Goal: Task Accomplishment & Management: Complete application form

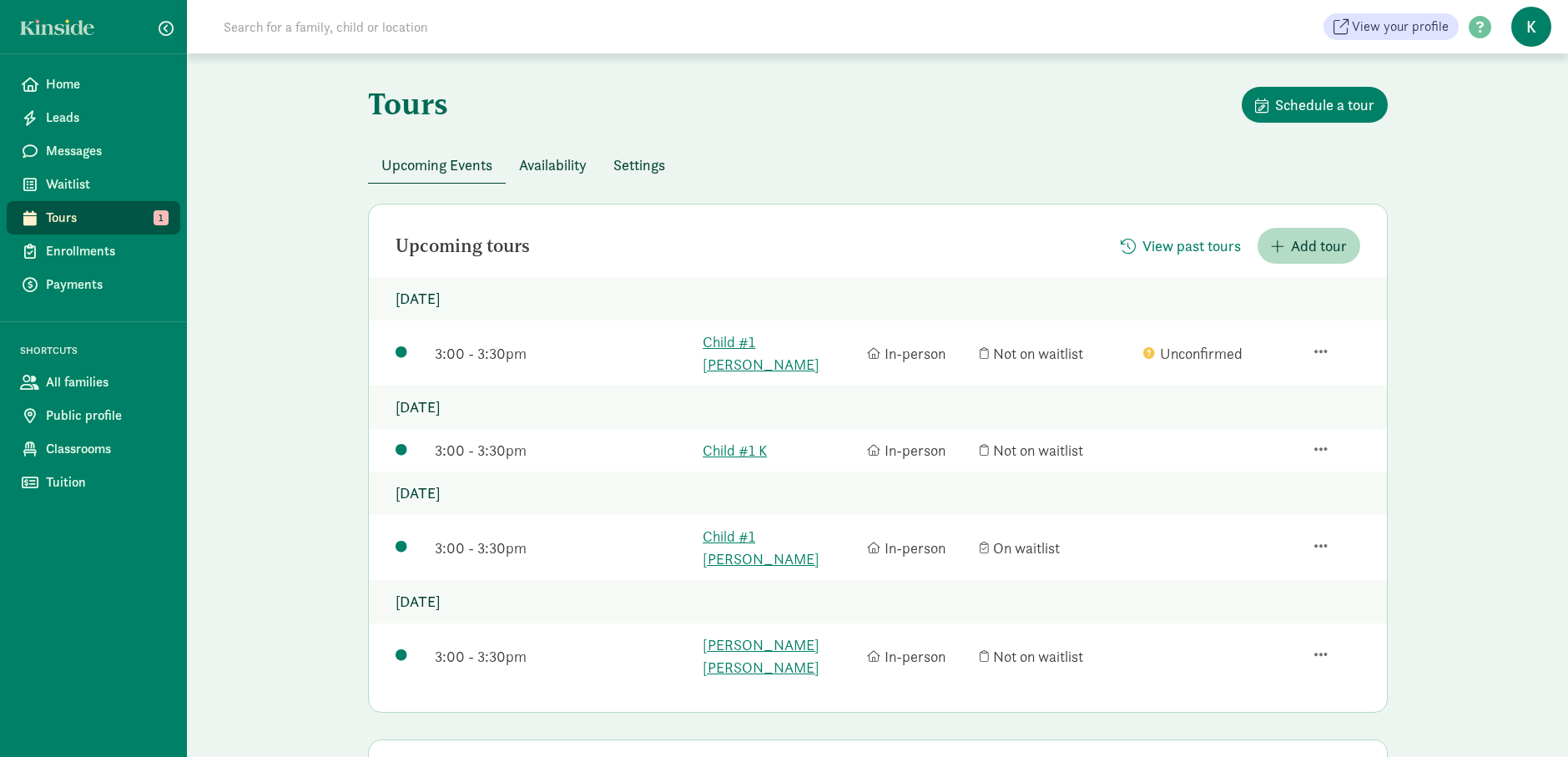
click at [568, 162] on span "Availability" at bounding box center [553, 165] width 67 height 22
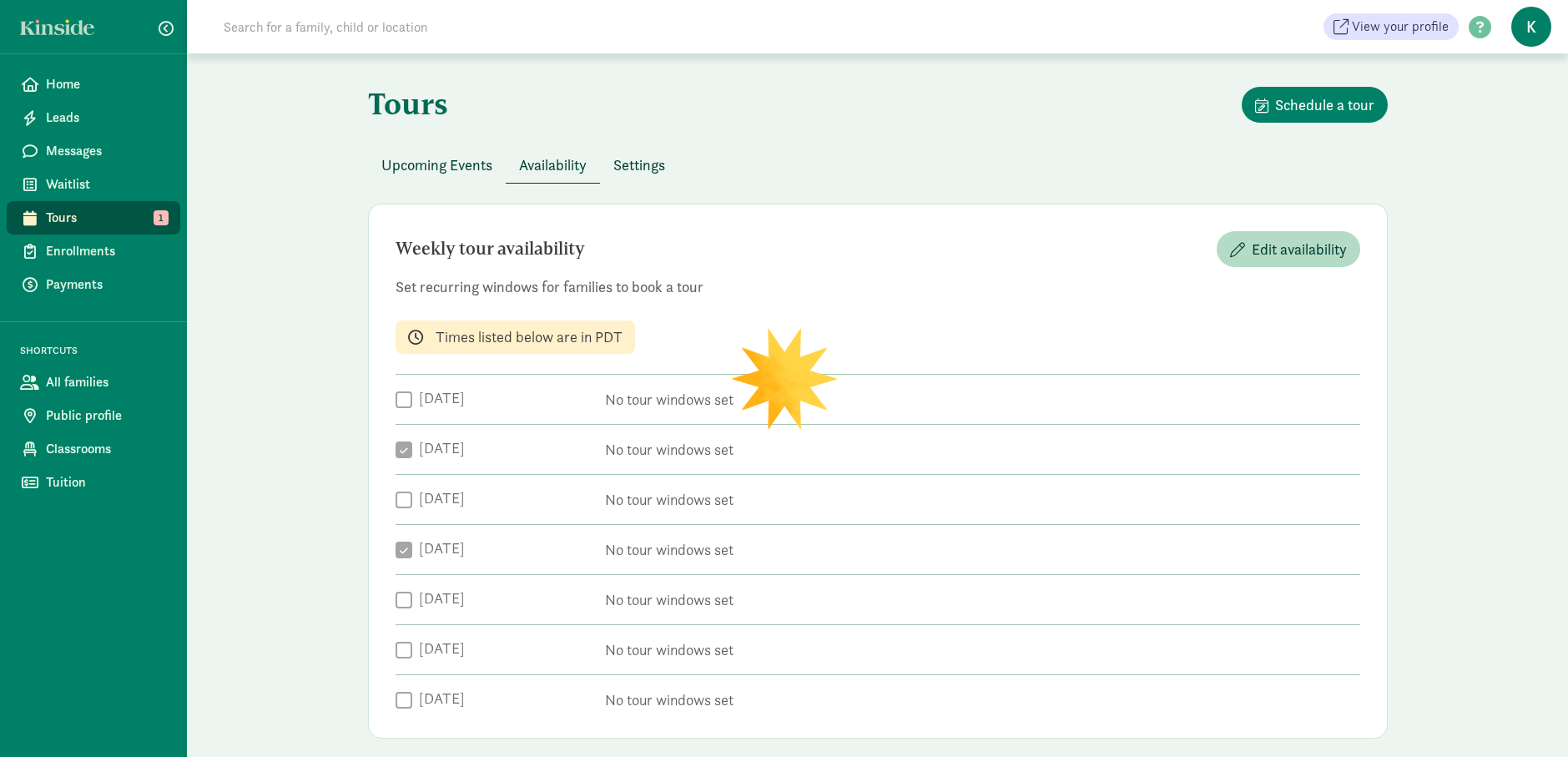
checkbox input "true"
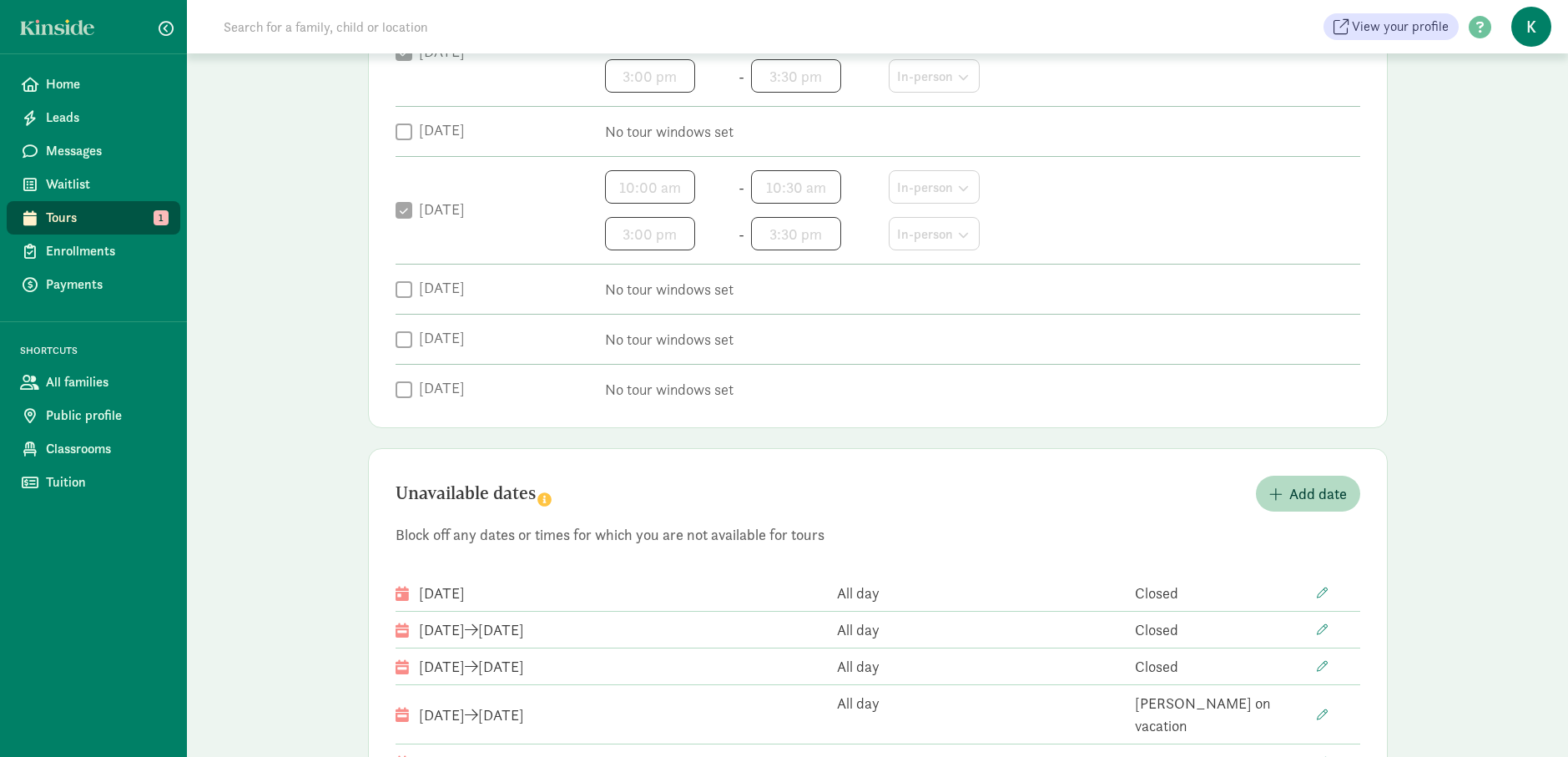
scroll to position [488, 0]
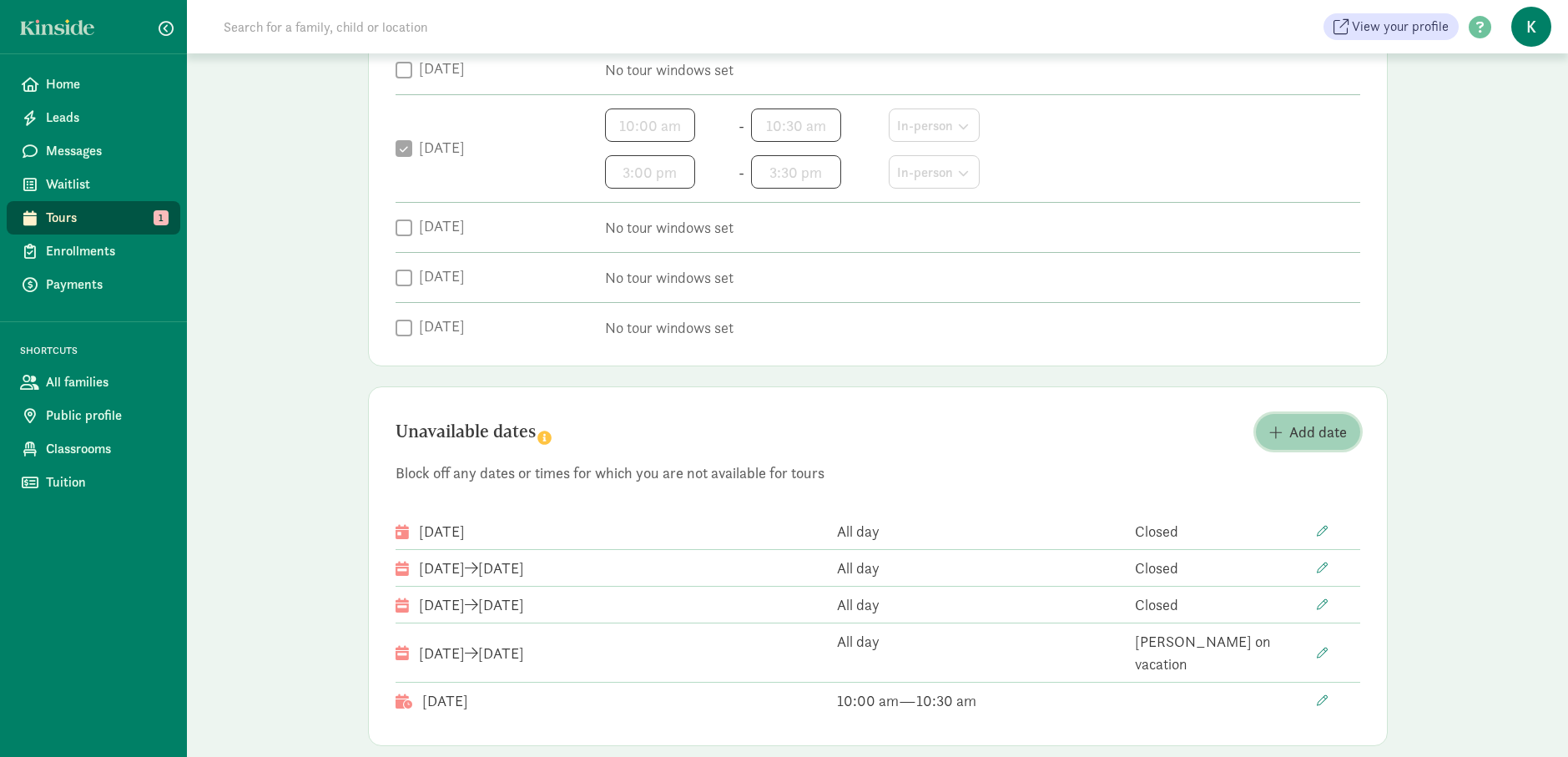
click at [1302, 437] on span "Add date" at bounding box center [1318, 432] width 58 height 22
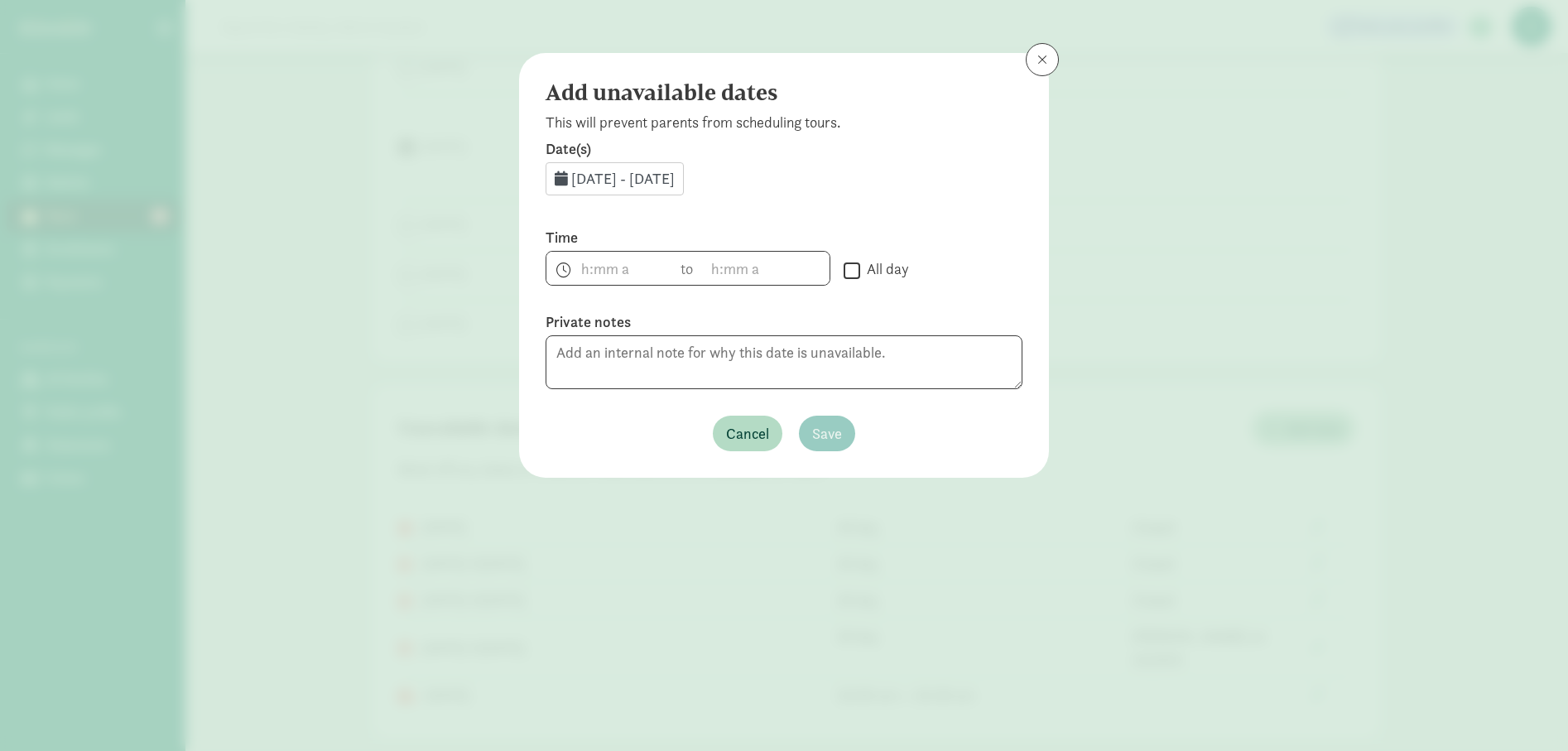
click at [637, 180] on span "Sep 11, 2025 - Sep 30, 2025" at bounding box center [623, 179] width 104 height 19
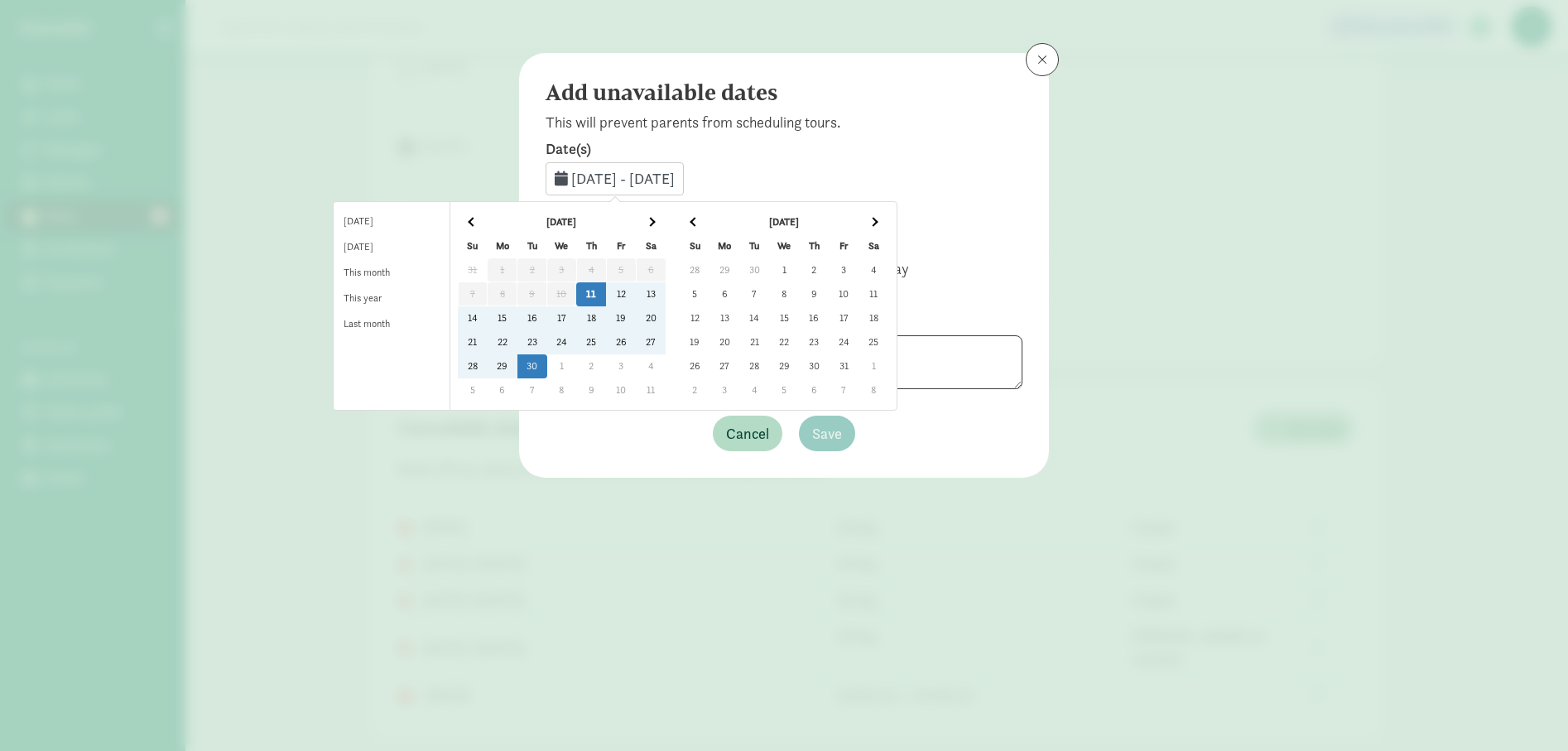
click at [547, 318] on td "16" at bounding box center [532, 318] width 30 height 24
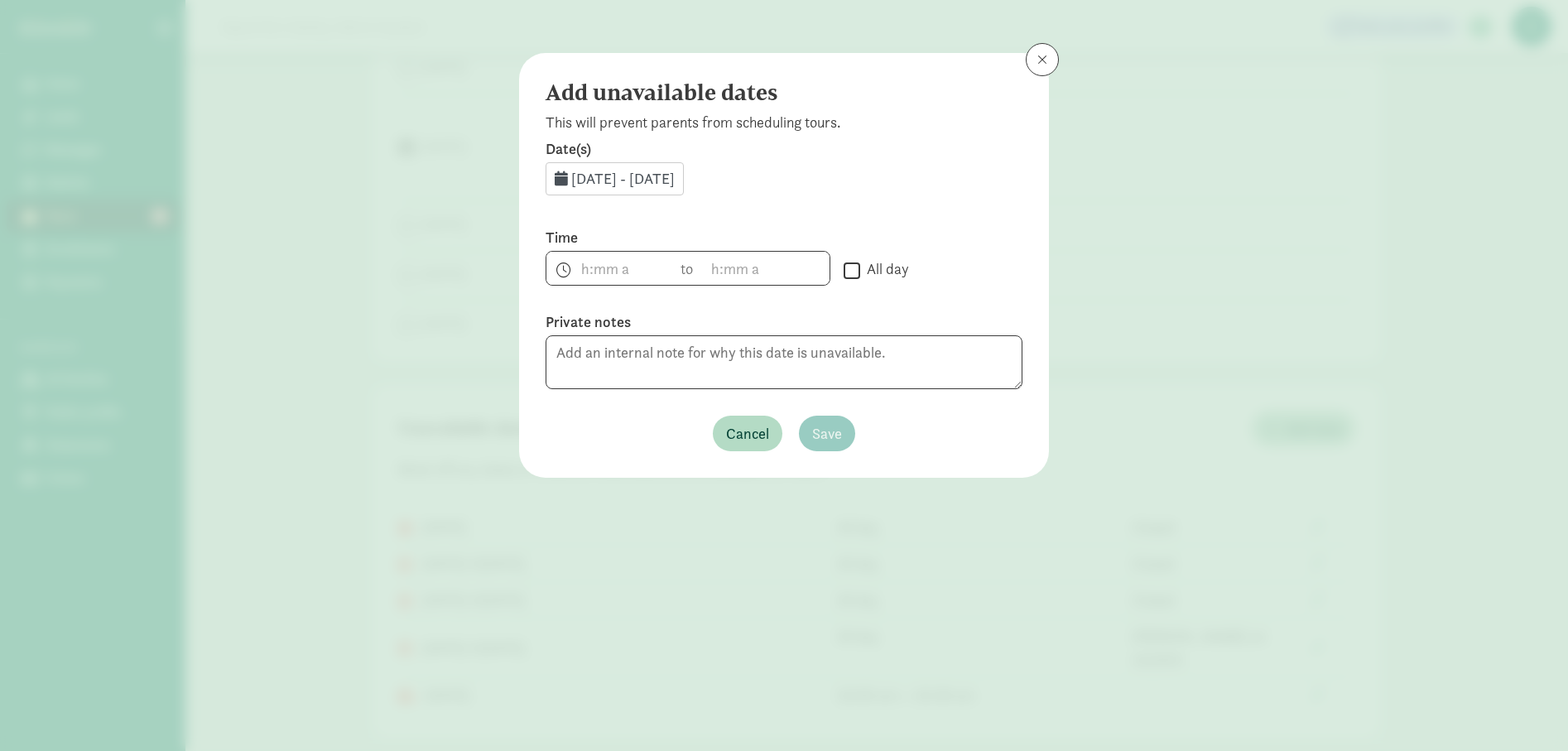
click at [853, 275] on input "All day" at bounding box center [851, 270] width 16 height 22
checkbox input "true"
click at [769, 358] on textarea at bounding box center [784, 362] width 477 height 54
type textarea "building blocks meeting"
click at [826, 433] on span "Save" at bounding box center [827, 433] width 30 height 22
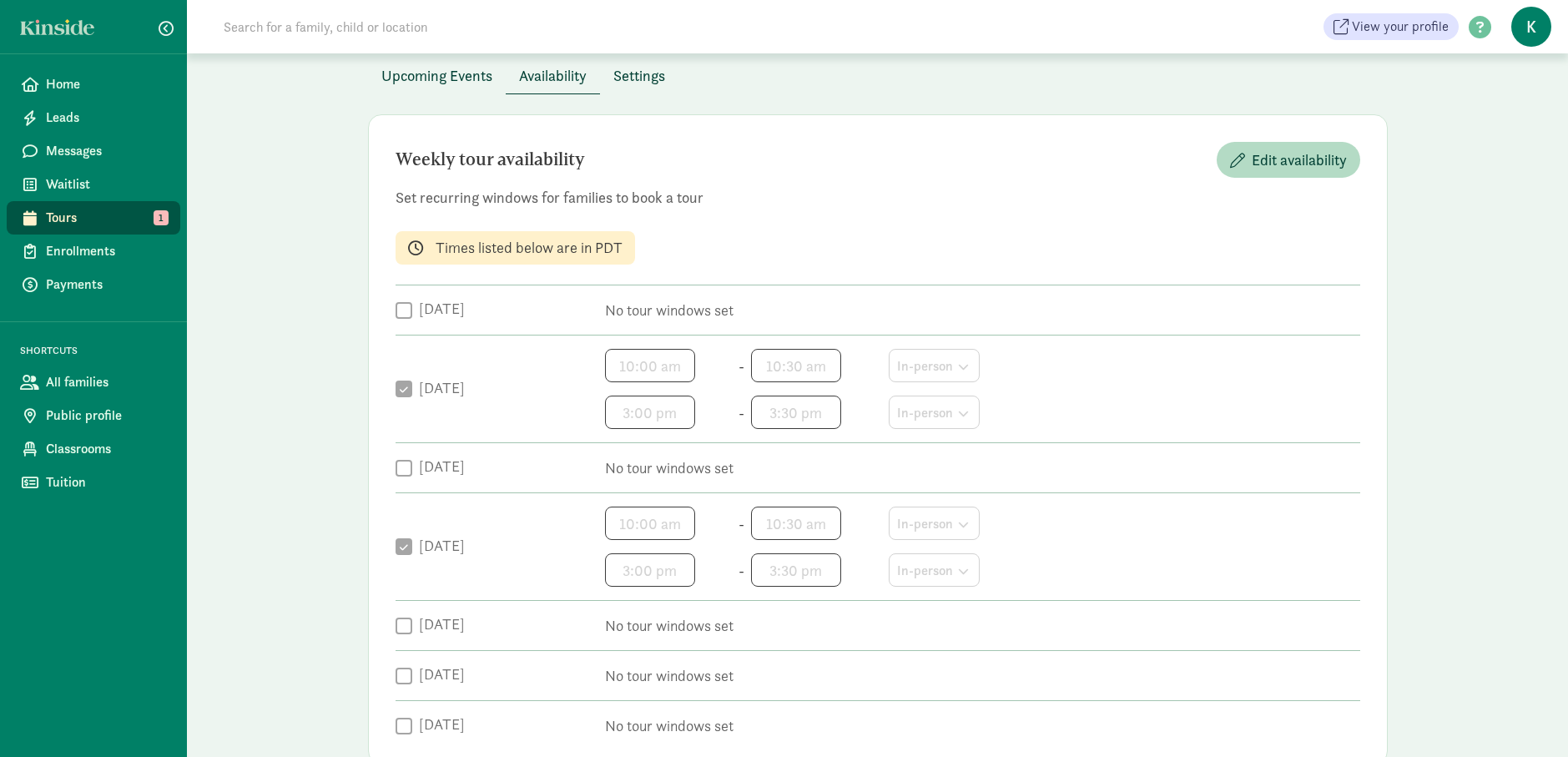
scroll to position [0, 0]
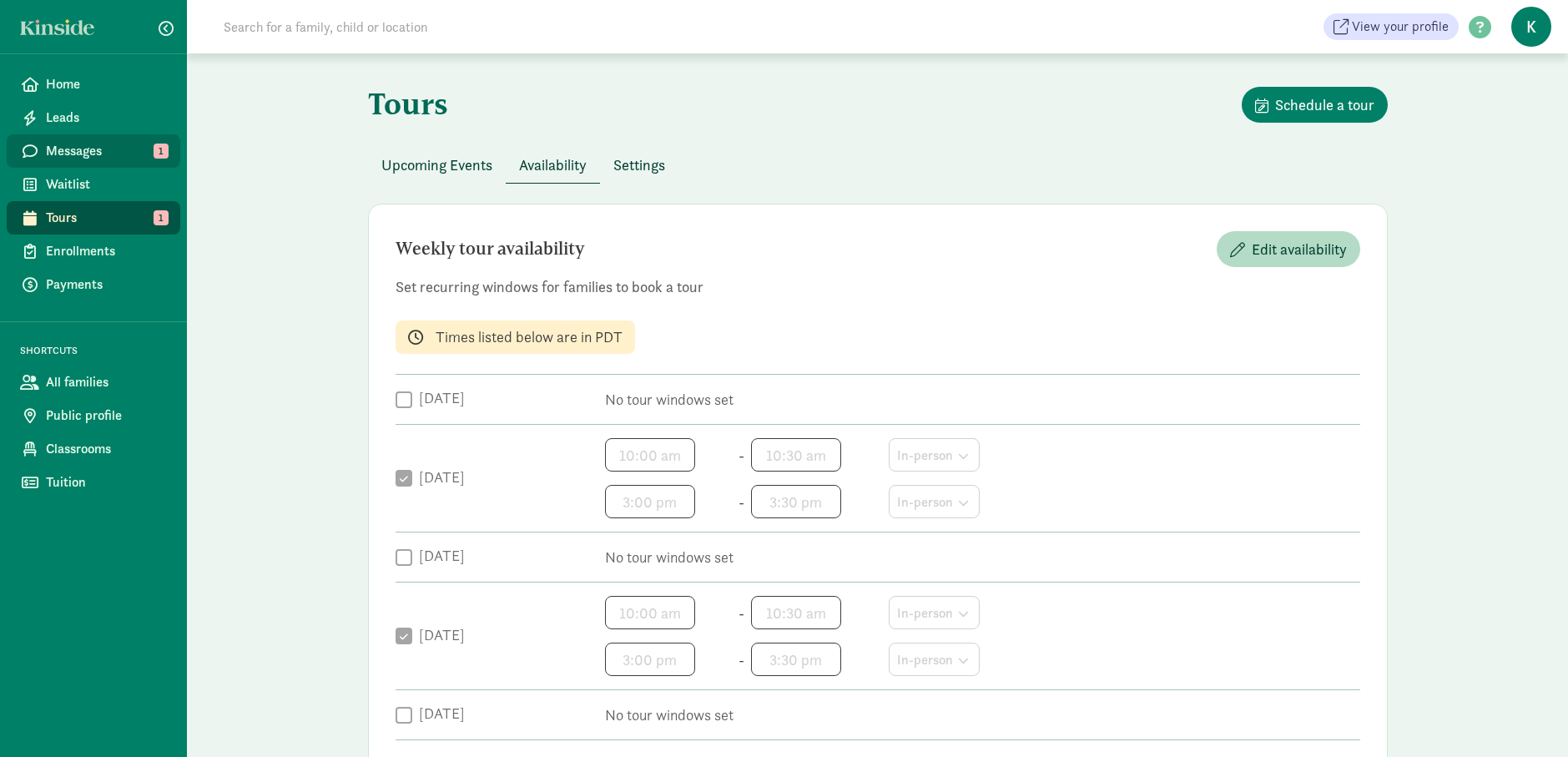
click at [107, 151] on span "Messages" at bounding box center [106, 151] width 121 height 20
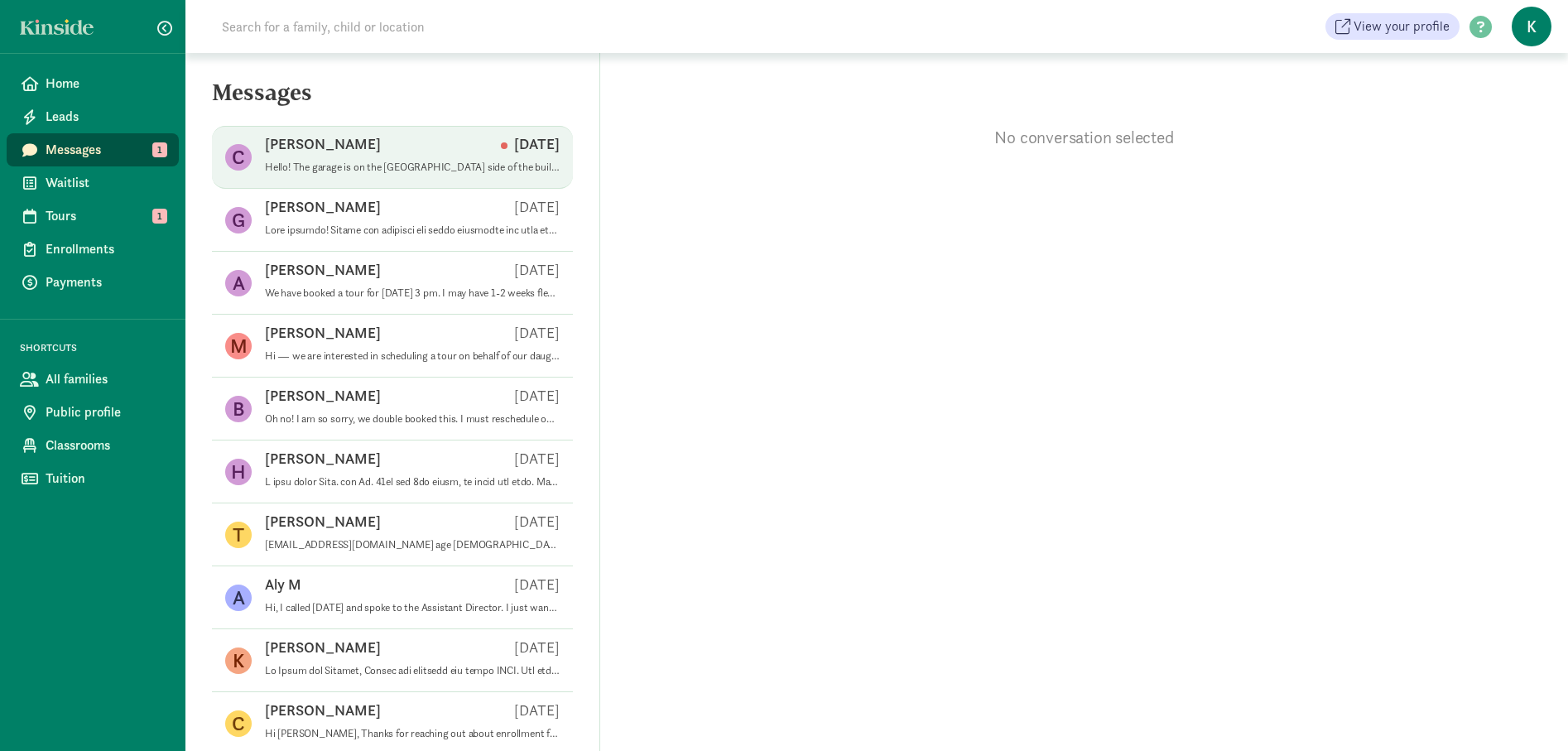
click at [357, 159] on div "Carson C Sep 11" at bounding box center [413, 147] width 295 height 27
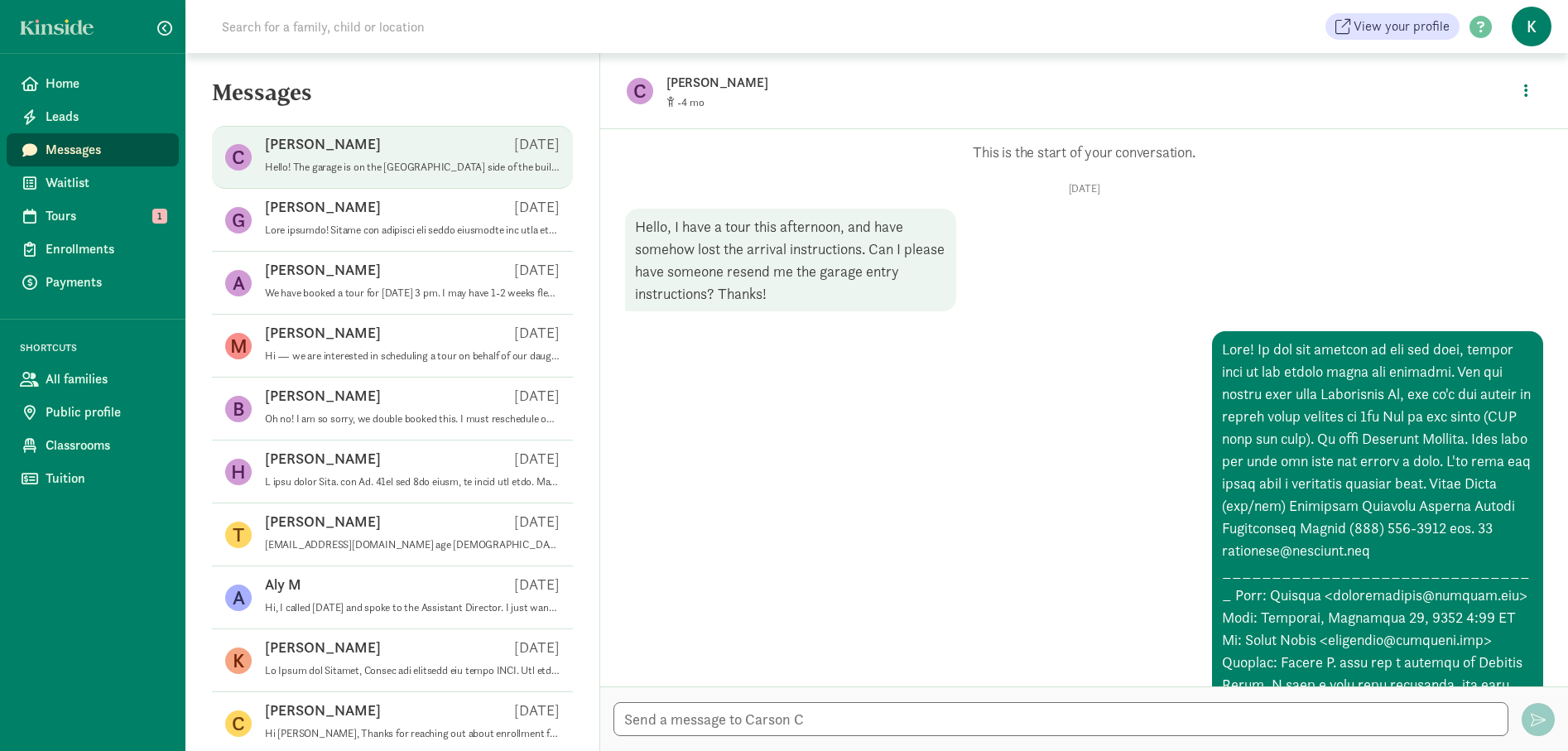
scroll to position [748, 0]
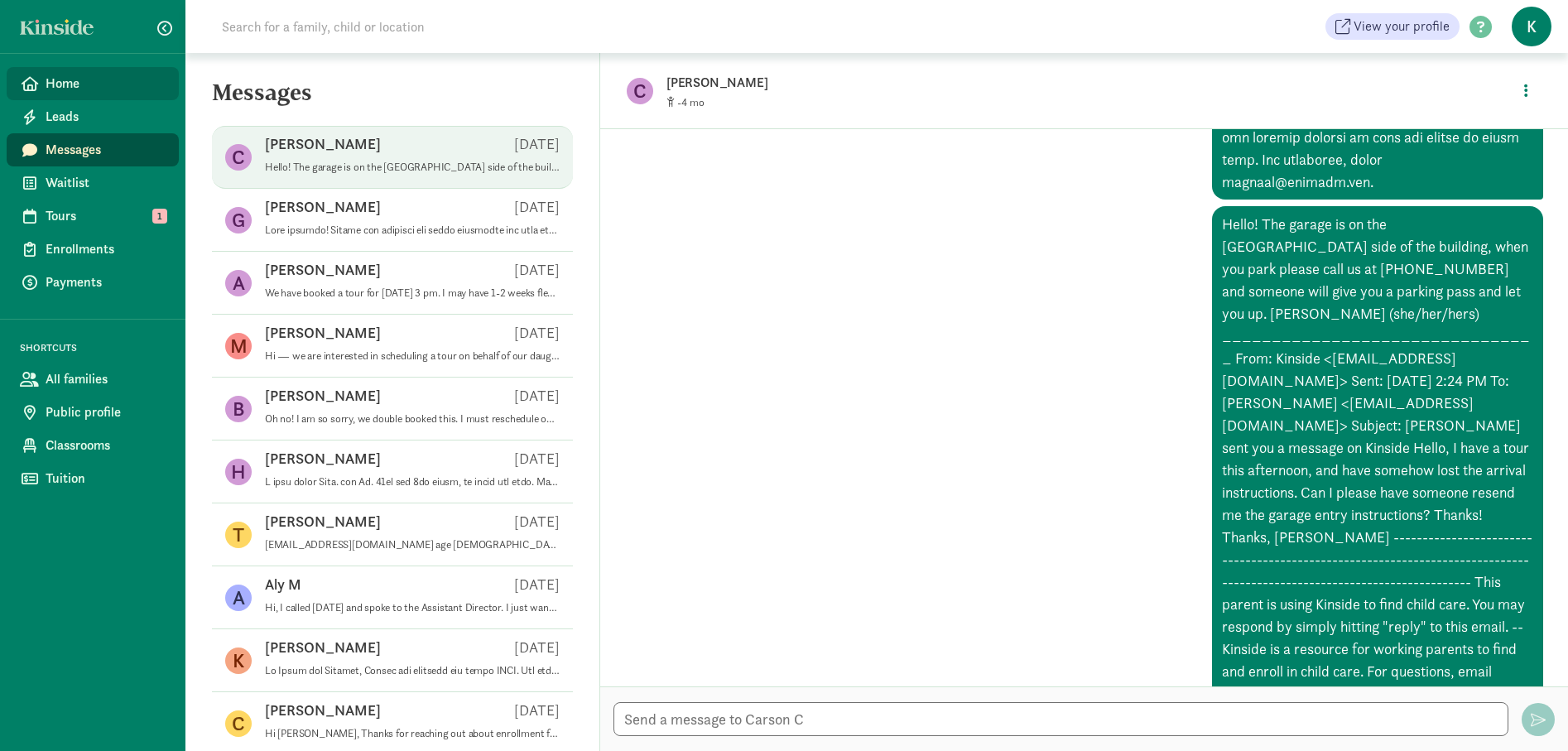
click at [70, 88] on span "Home" at bounding box center [106, 83] width 120 height 20
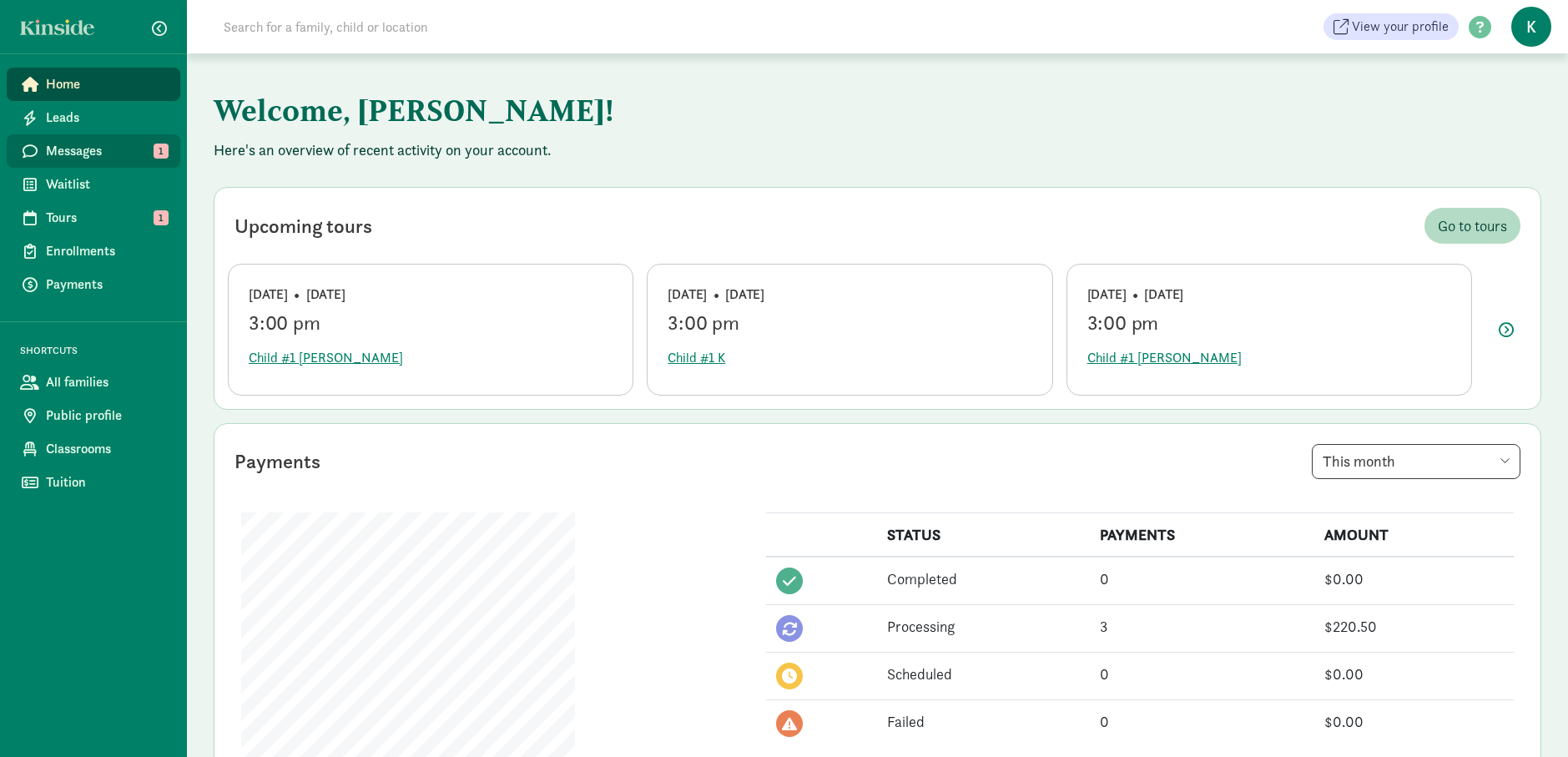
click at [86, 151] on span "Messages" at bounding box center [106, 151] width 121 height 20
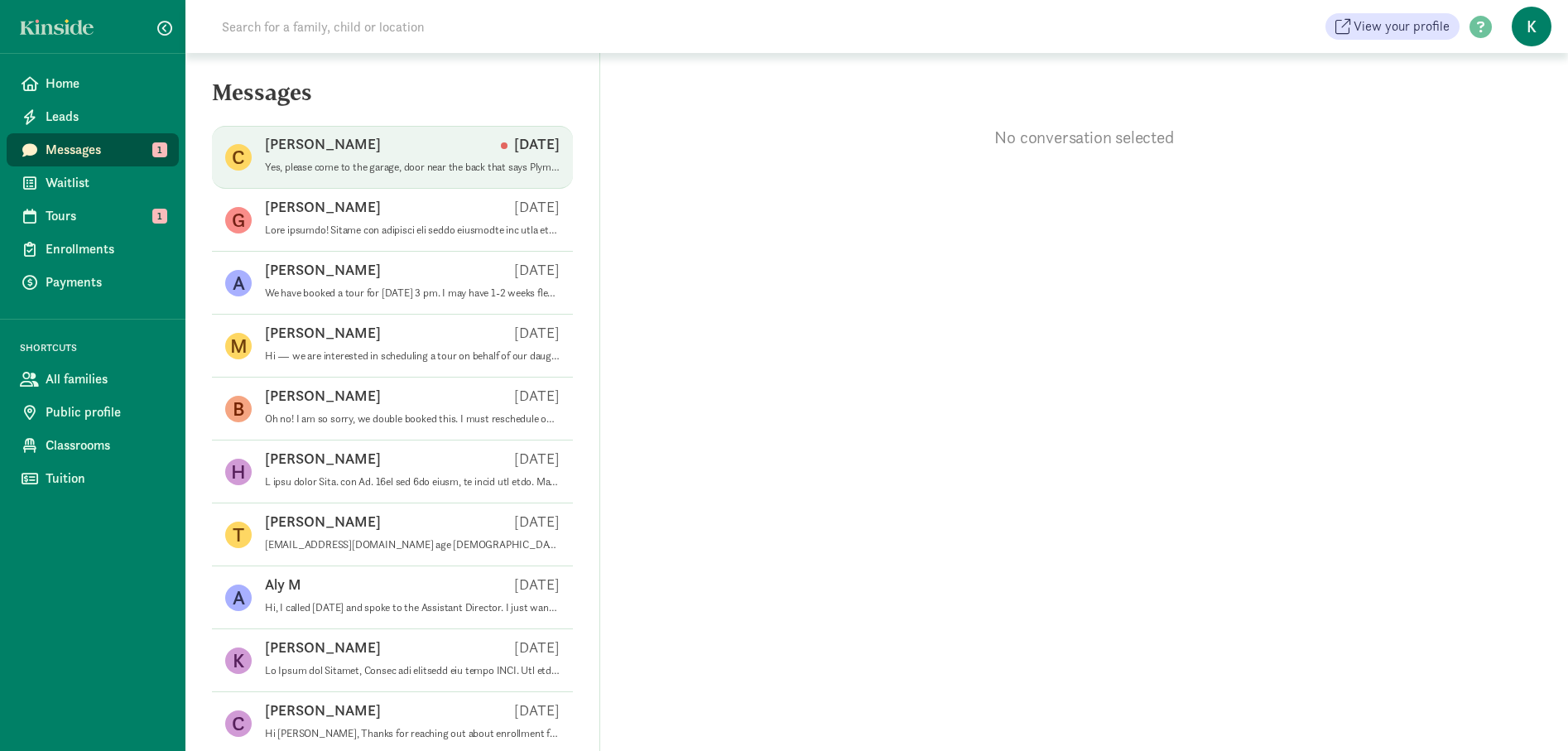
click at [348, 143] on div "Carson C Sep 11" at bounding box center [413, 147] width 295 height 27
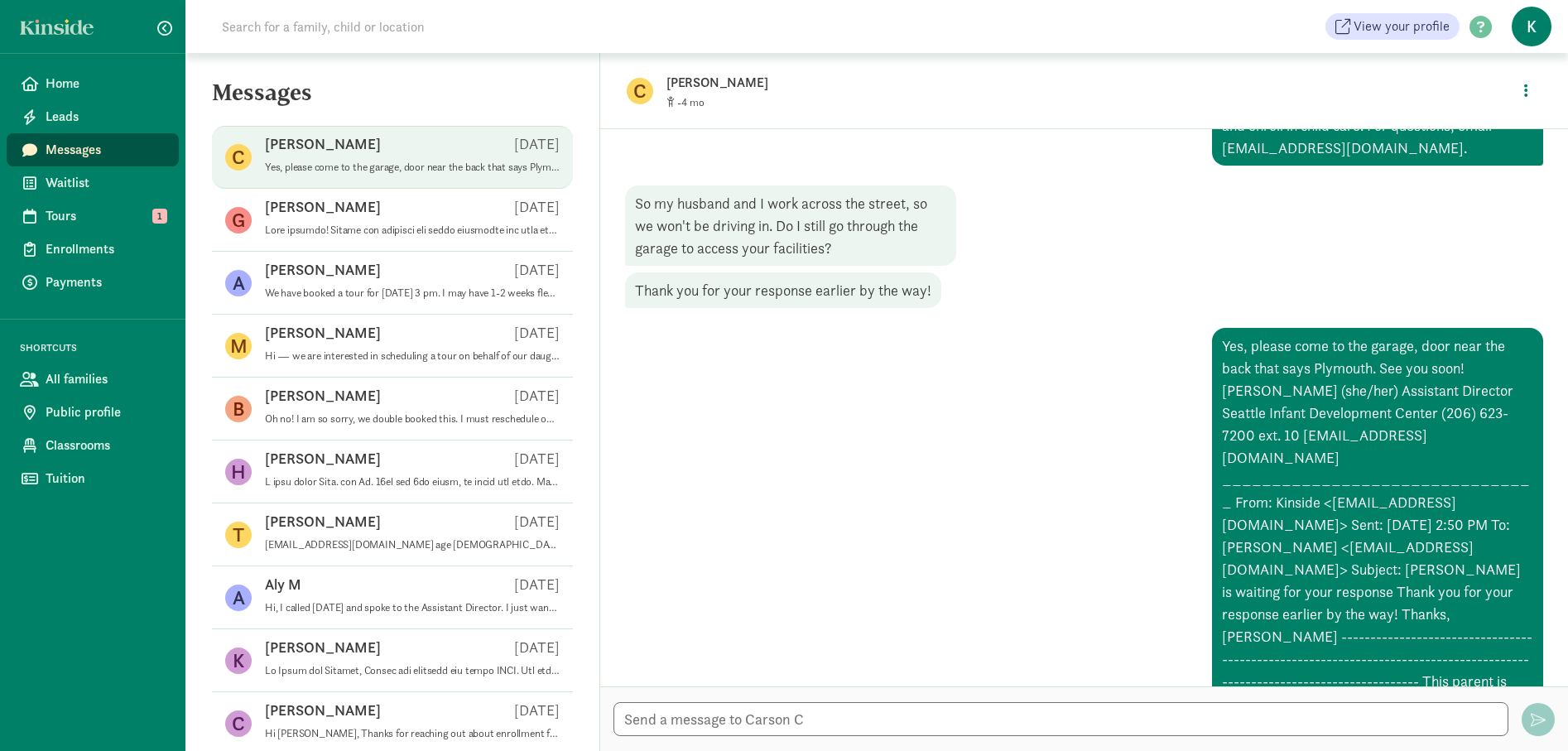
scroll to position [1327, 0]
